Goal: Transaction & Acquisition: Purchase product/service

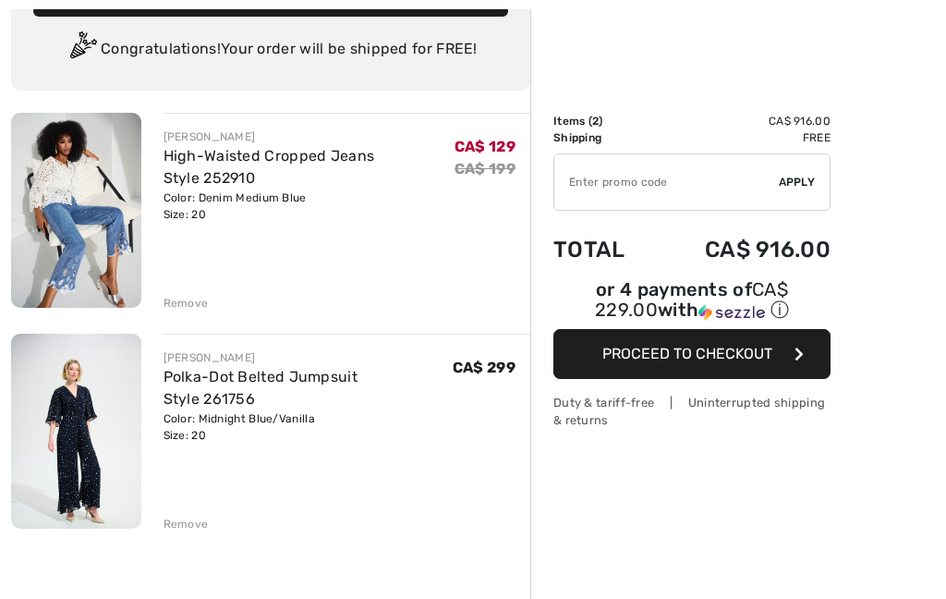
click at [186, 516] on div "Remove" at bounding box center [186, 524] width 45 height 17
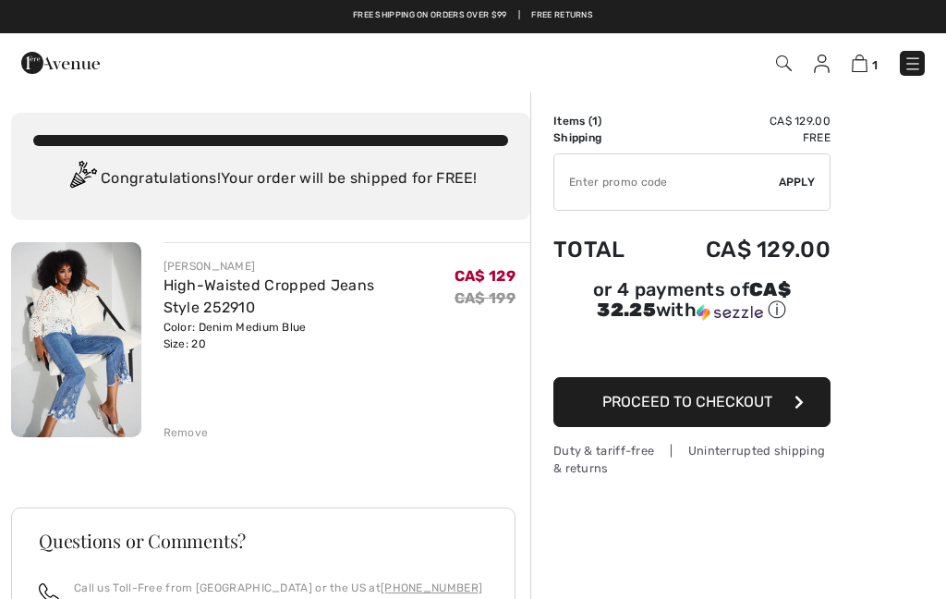
click at [188, 424] on div "Remove" at bounding box center [186, 432] width 45 height 17
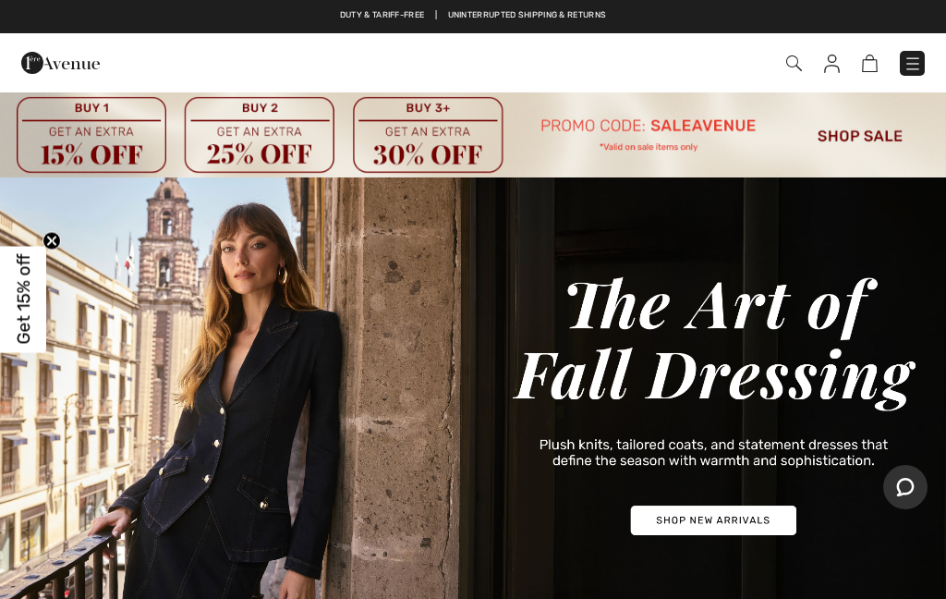
click at [800, 61] on img at bounding box center [794, 63] width 16 height 16
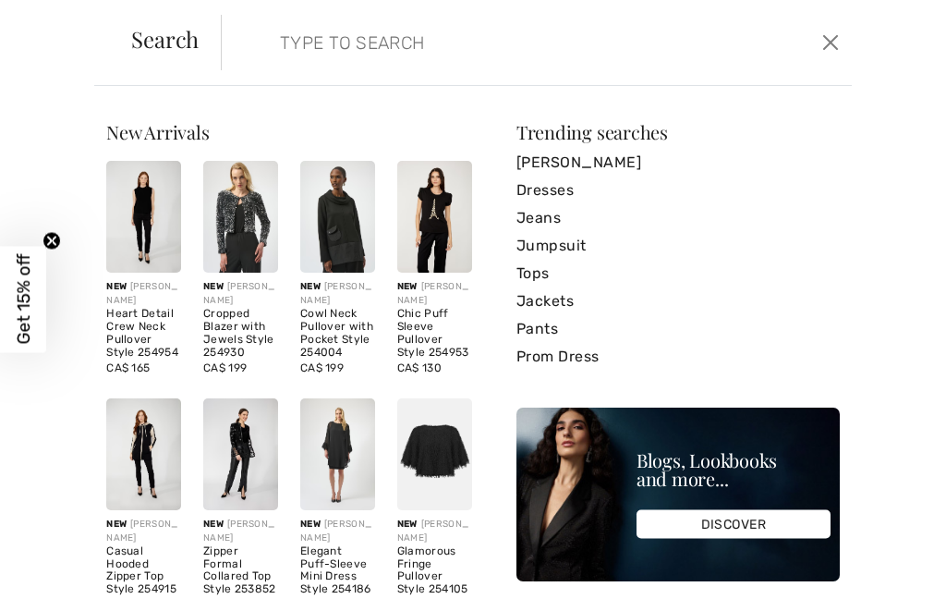
click at [259, 21] on form "Clear" at bounding box center [519, 42] width 597 height 55
click at [303, 53] on input "search" at bounding box center [472, 42] width 413 height 55
click at [299, 51] on input "search" at bounding box center [472, 42] width 413 height 55
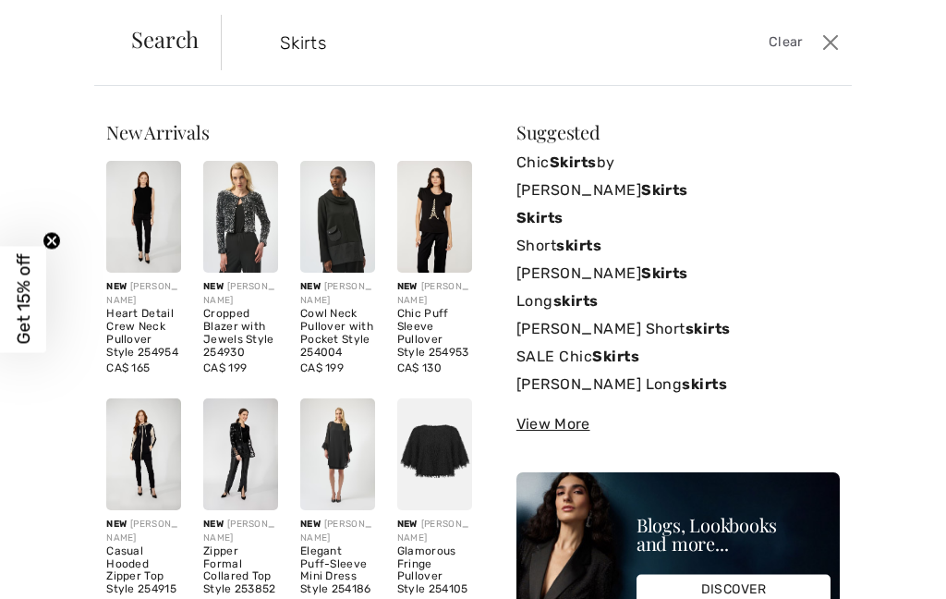
type input "Skirts"
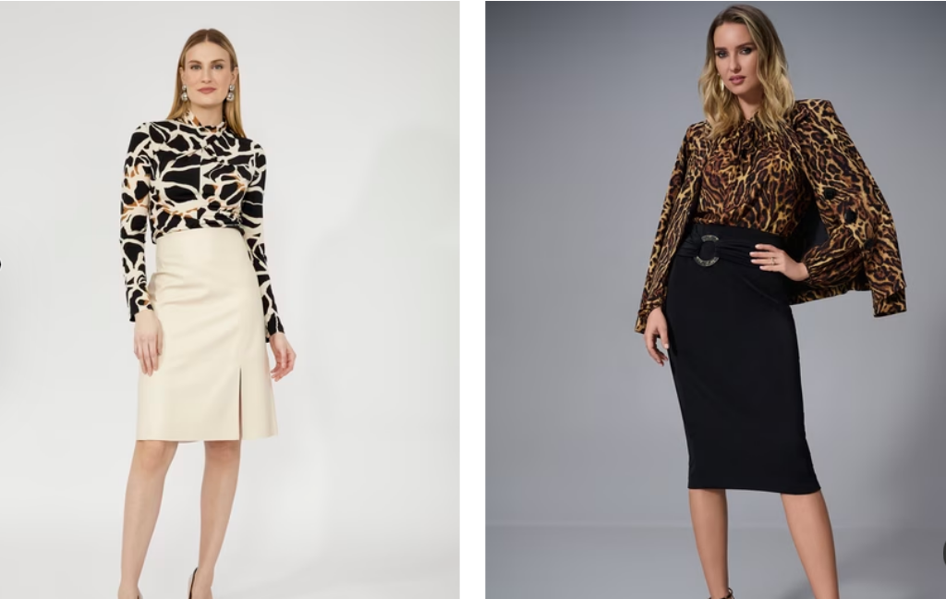
scroll to position [11418, 0]
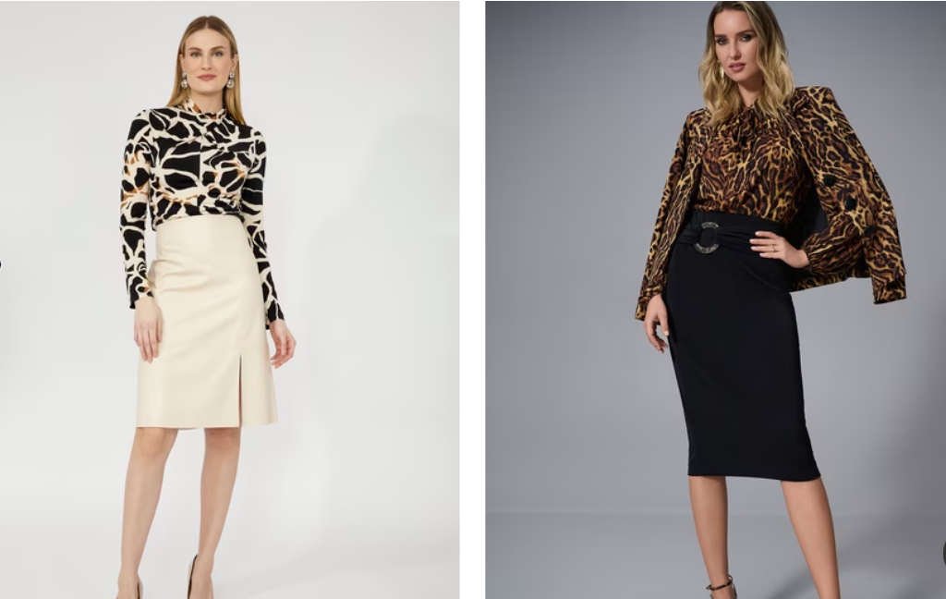
click at [661, 299] on img at bounding box center [709, 304] width 451 height 676
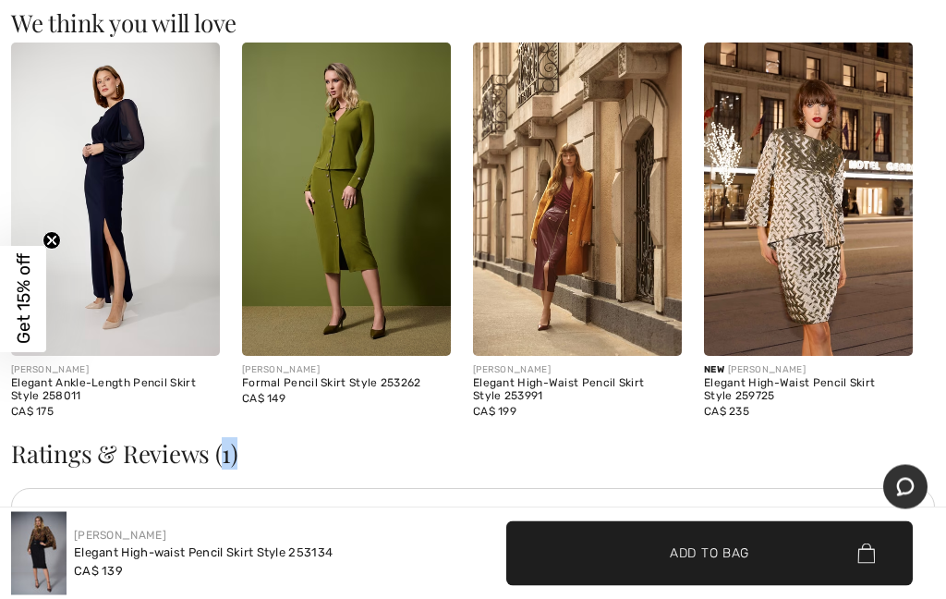
scroll to position [2085, 0]
click at [335, 234] on img at bounding box center [346, 199] width 209 height 313
click at [356, 166] on img at bounding box center [346, 199] width 209 height 313
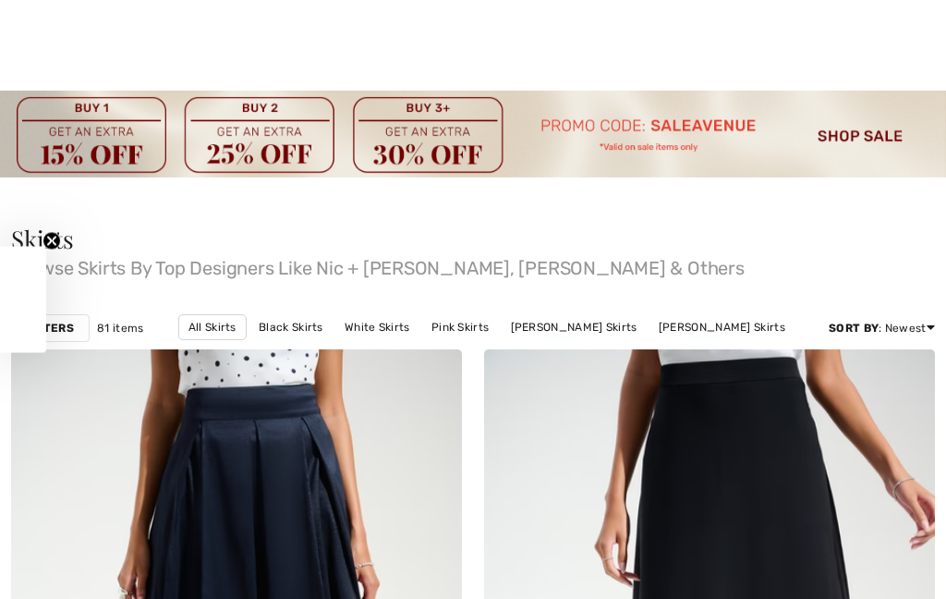
scroll to position [12592, 0]
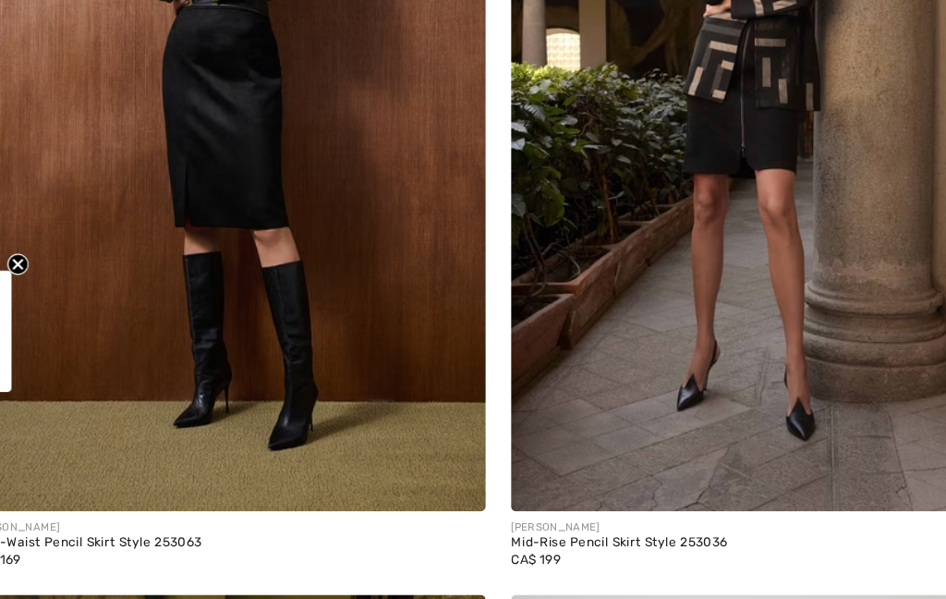
checkbox input "true"
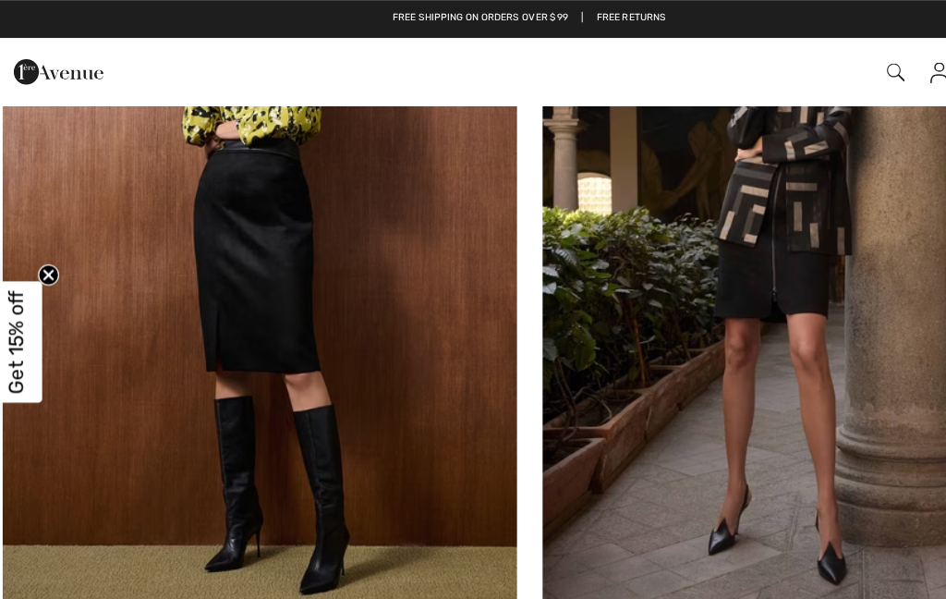
scroll to position [12469, 0]
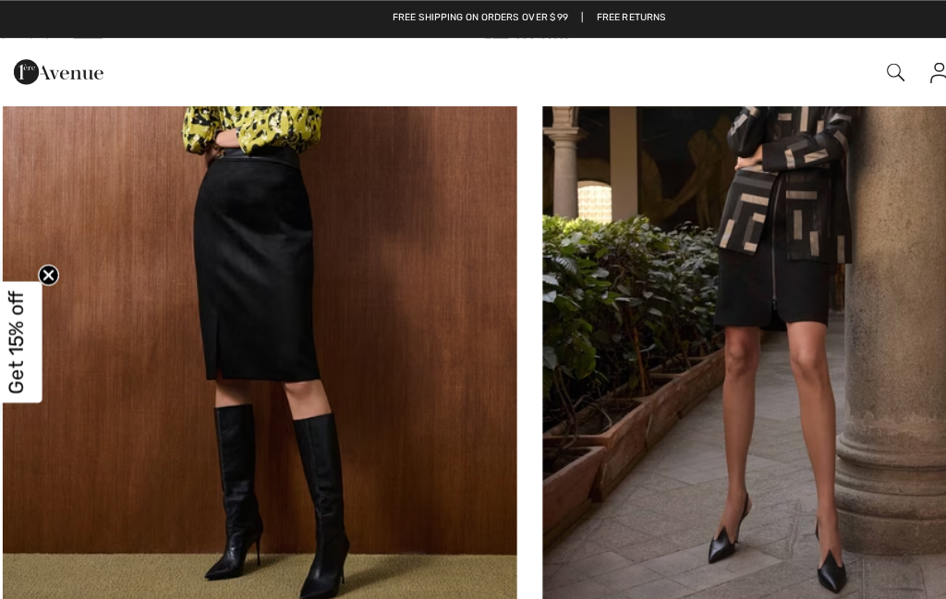
click at [222, 224] on img at bounding box center [236, 243] width 451 height 676
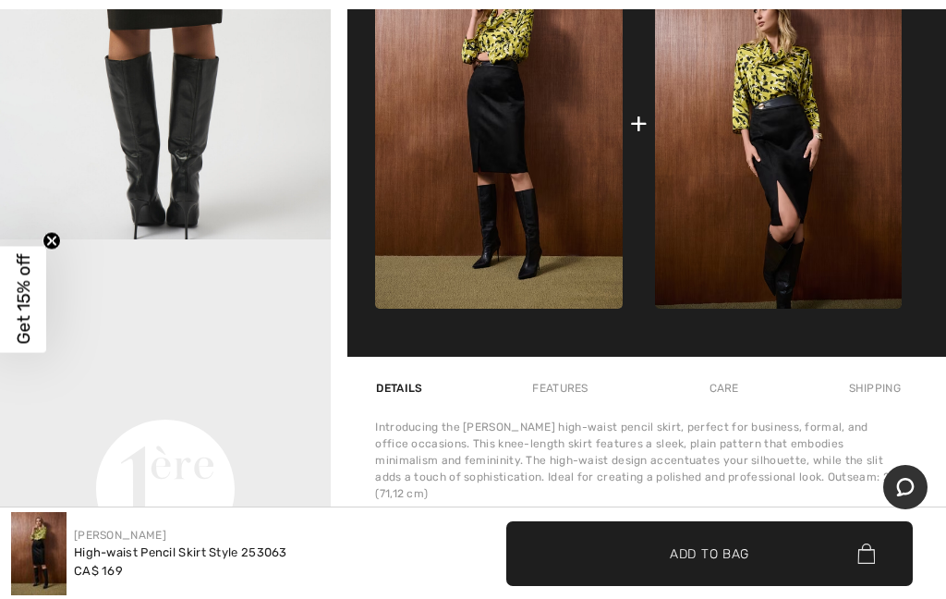
scroll to position [857, 0]
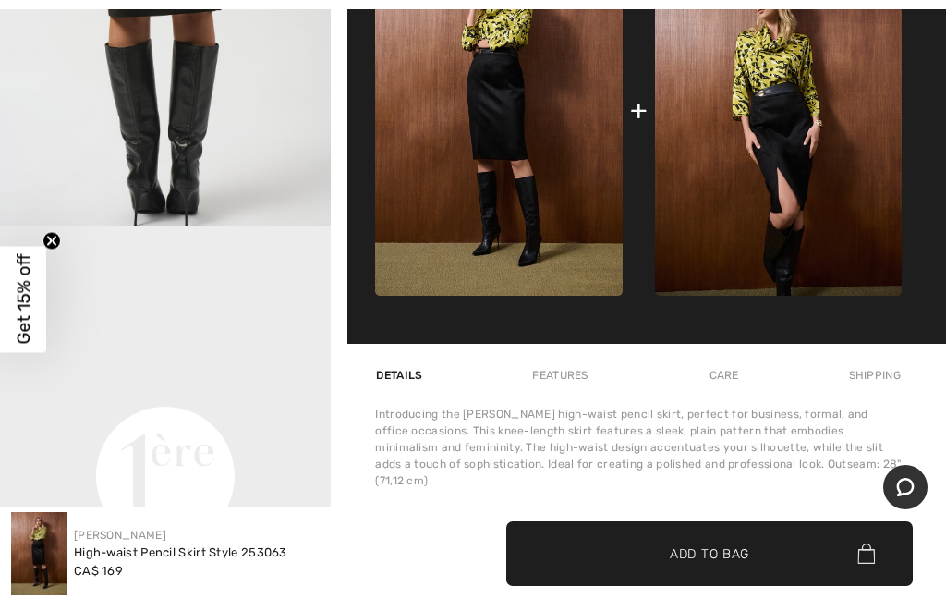
click at [142, 393] on video "Your browser does not support the video tag." at bounding box center [165, 309] width 331 height 165
click at [145, 393] on video "Your browser does not support the video tag." at bounding box center [165, 309] width 331 height 165
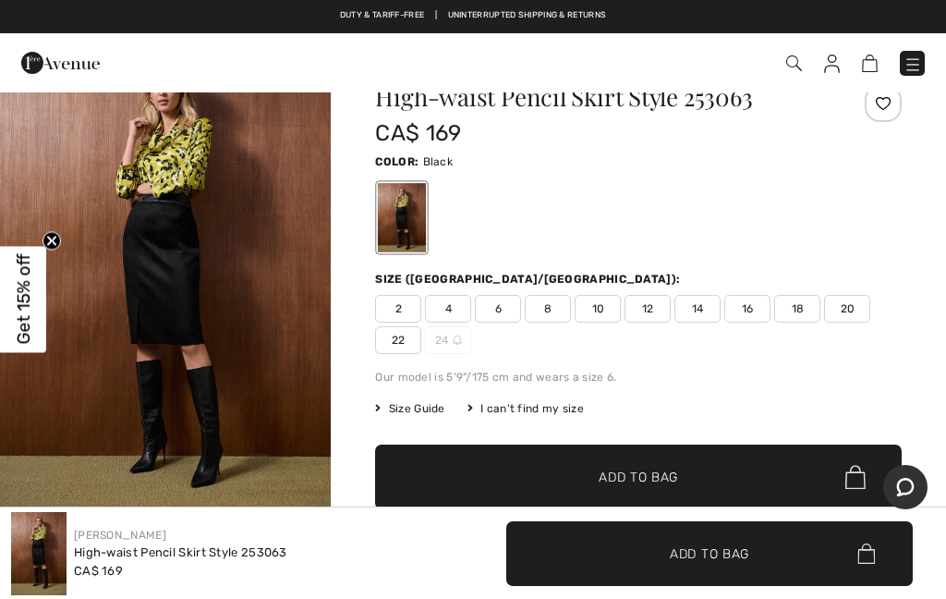
scroll to position [0, 0]
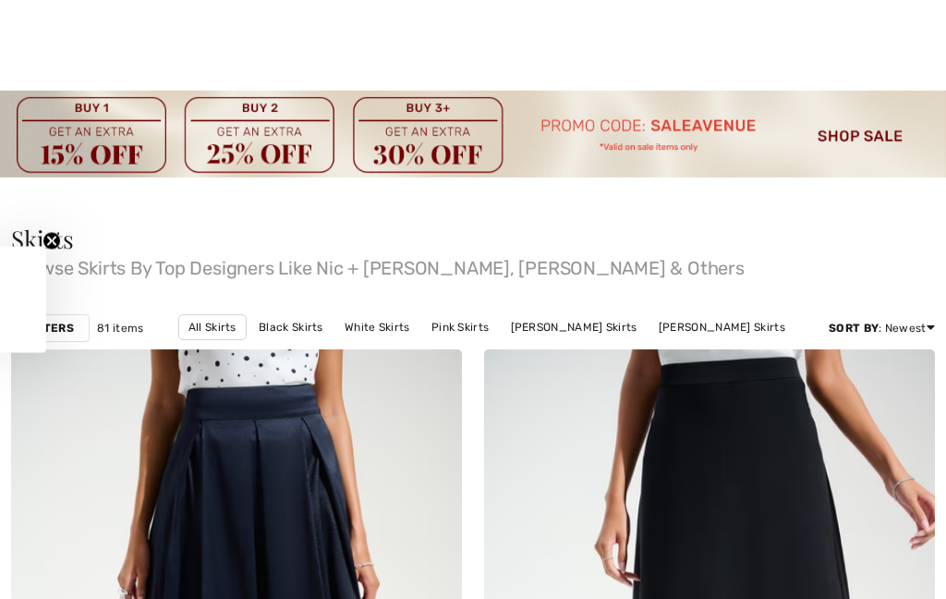
scroll to position [12998, 0]
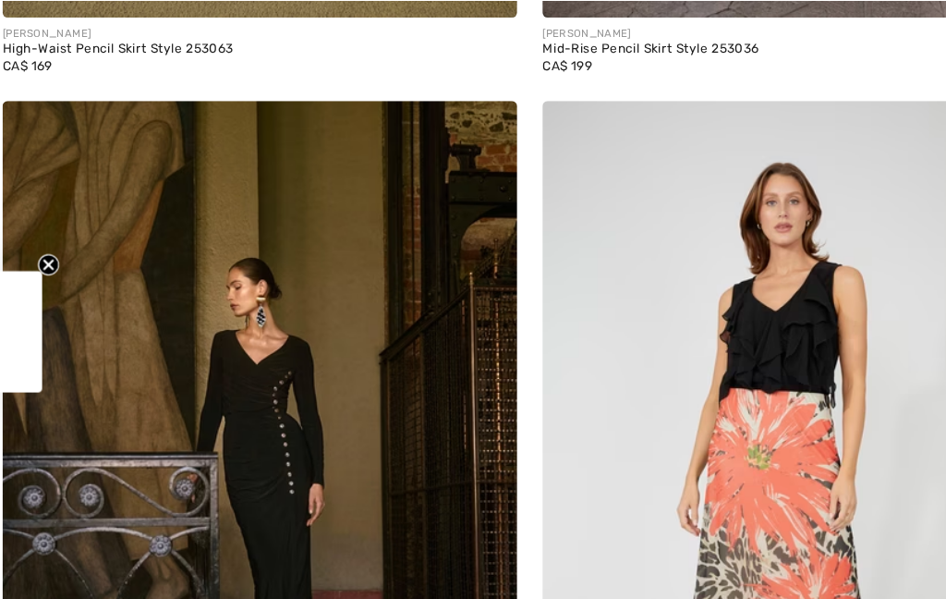
checkbox input "true"
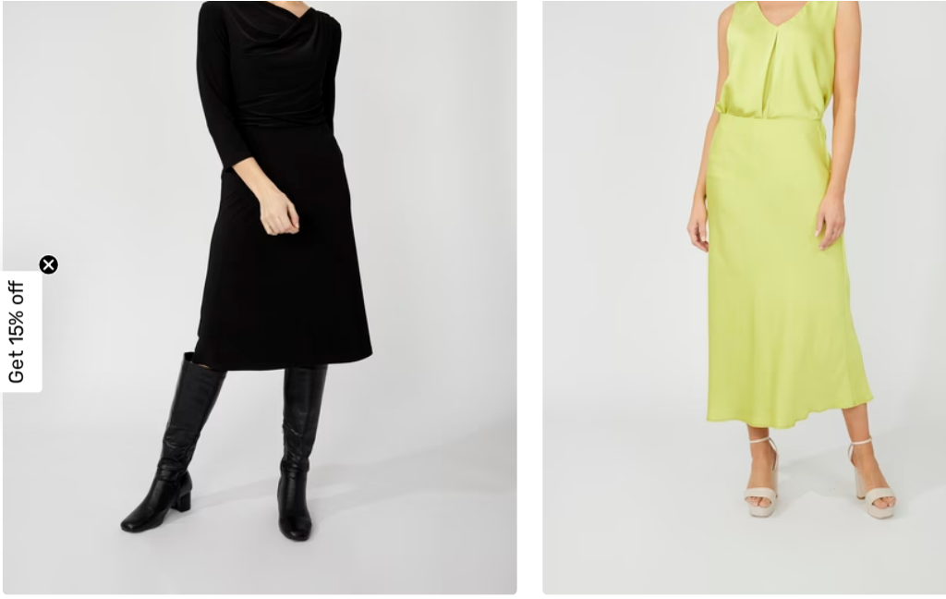
scroll to position [0, 0]
click at [269, 113] on img at bounding box center [236, 191] width 451 height 676
click at [312, 175] on img at bounding box center [236, 191] width 451 height 676
